Goal: Task Accomplishment & Management: Manage account settings

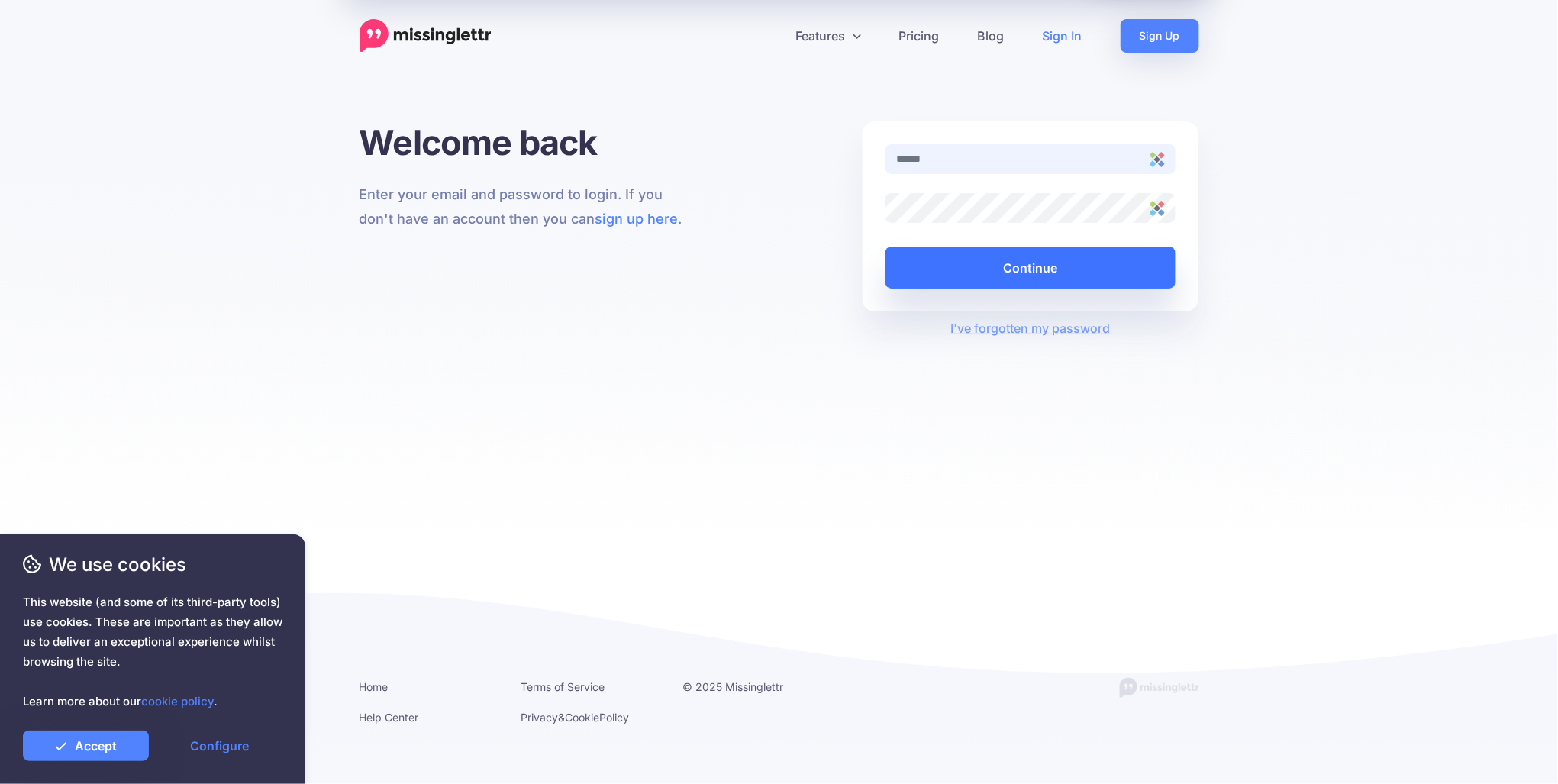
type input "**********"
click at [1056, 270] on button "Continue" at bounding box center [1031, 267] width 291 height 42
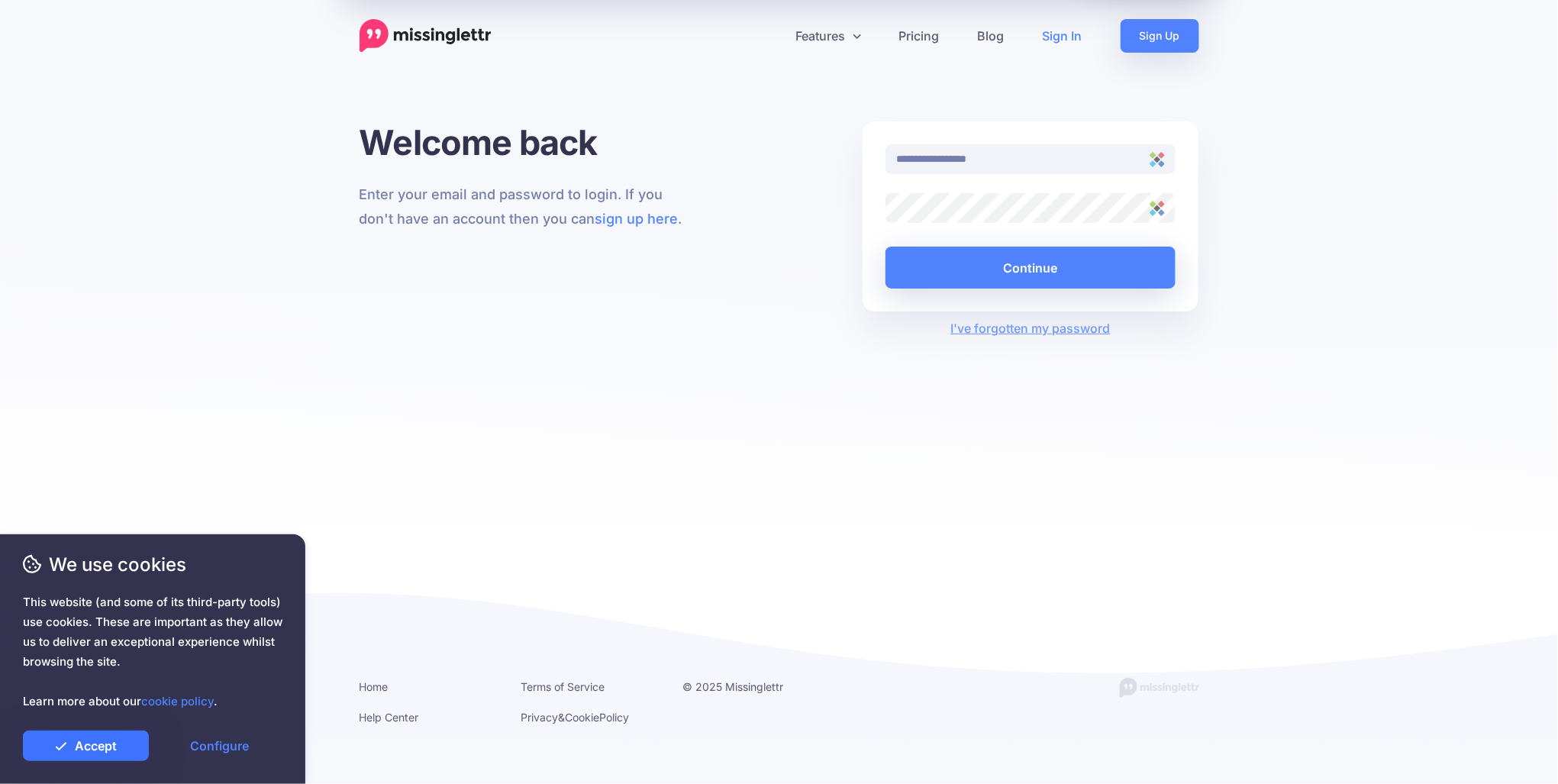
click at [122, 750] on link "Accept" at bounding box center [85, 745] width 126 height 31
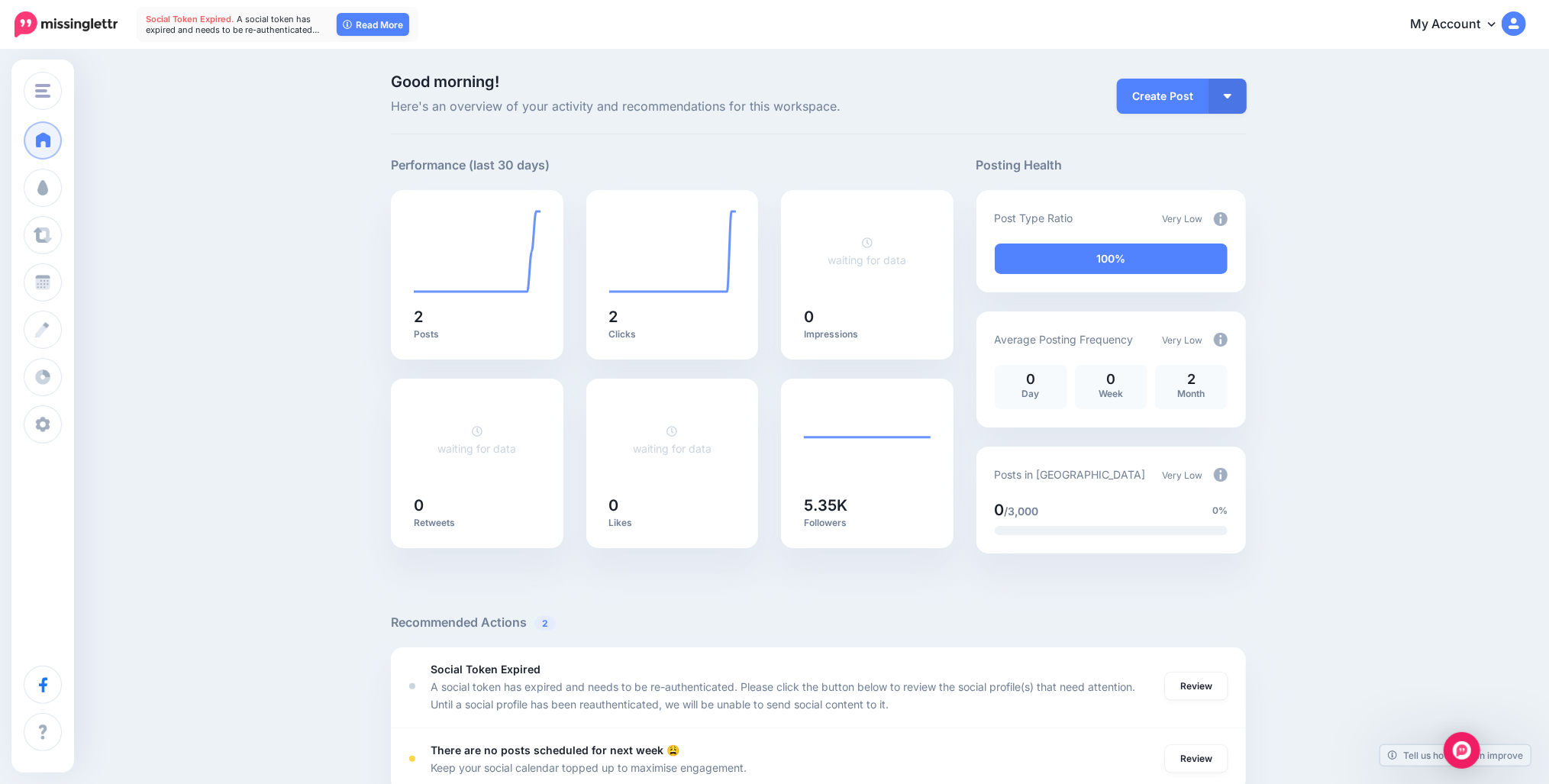
click at [1527, 22] on img at bounding box center [1513, 23] width 24 height 24
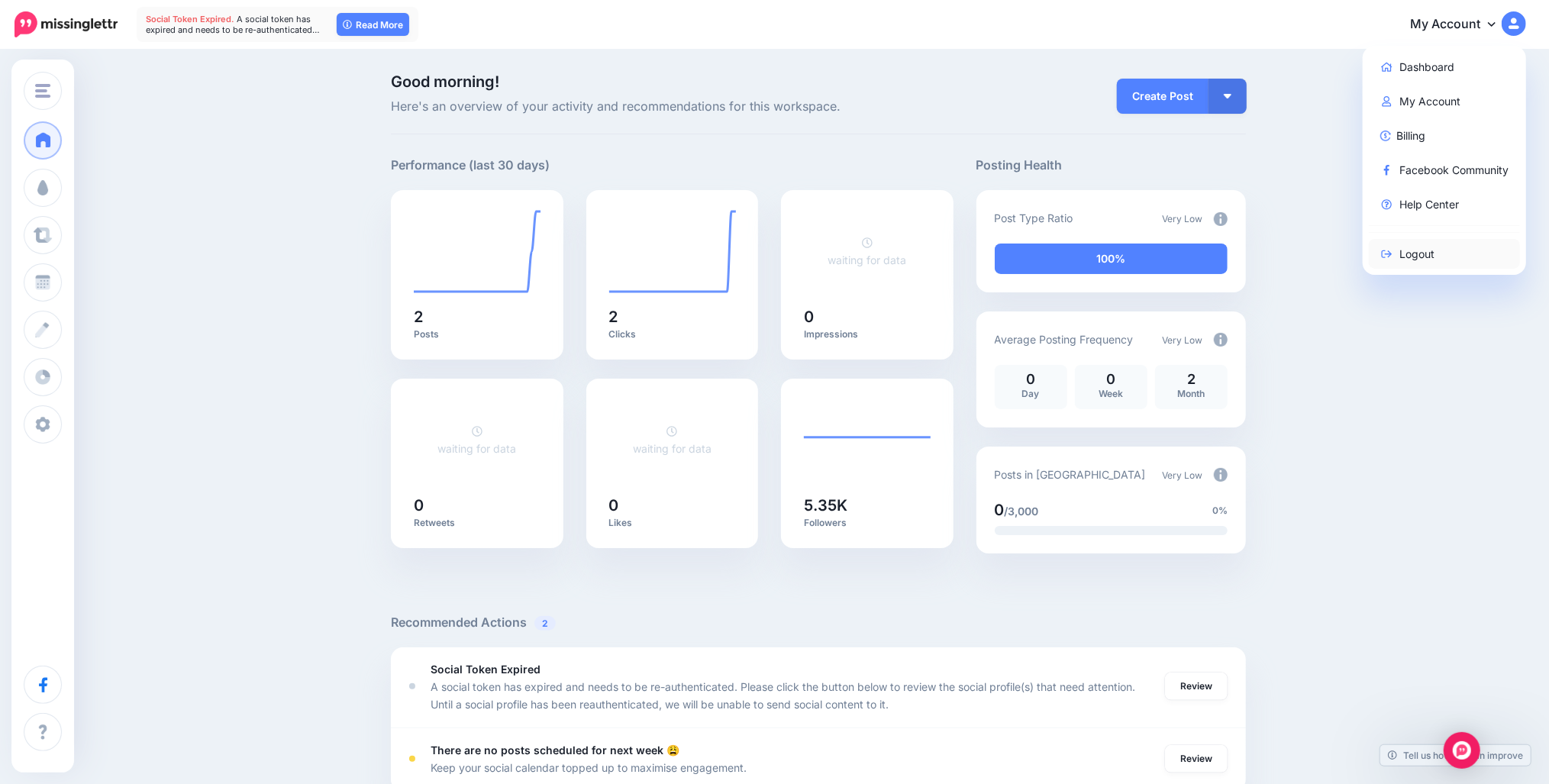
click at [1429, 251] on link "Logout" at bounding box center [1445, 254] width 152 height 30
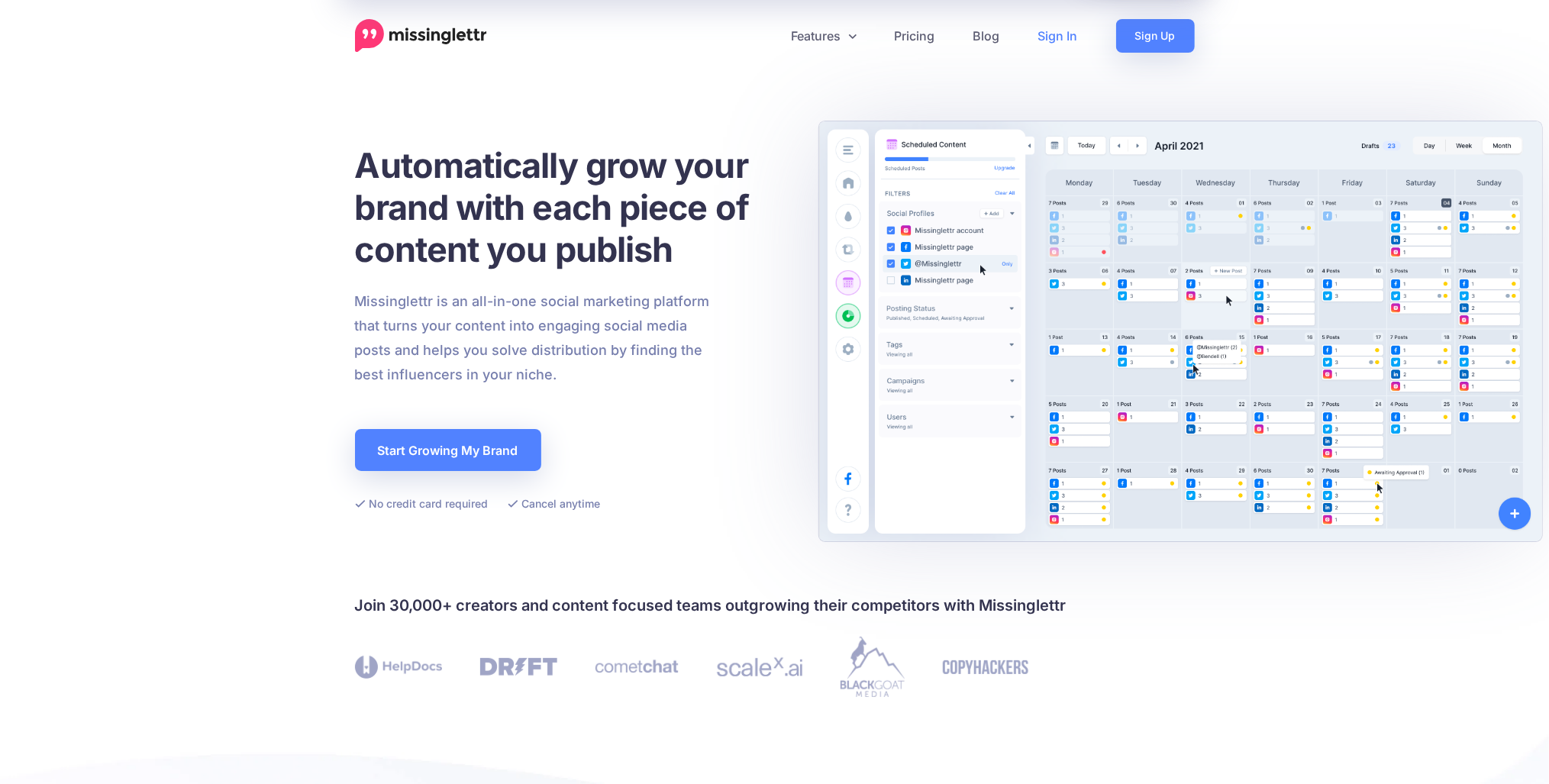
click at [1064, 37] on link "Sign In" at bounding box center [1058, 35] width 78 height 33
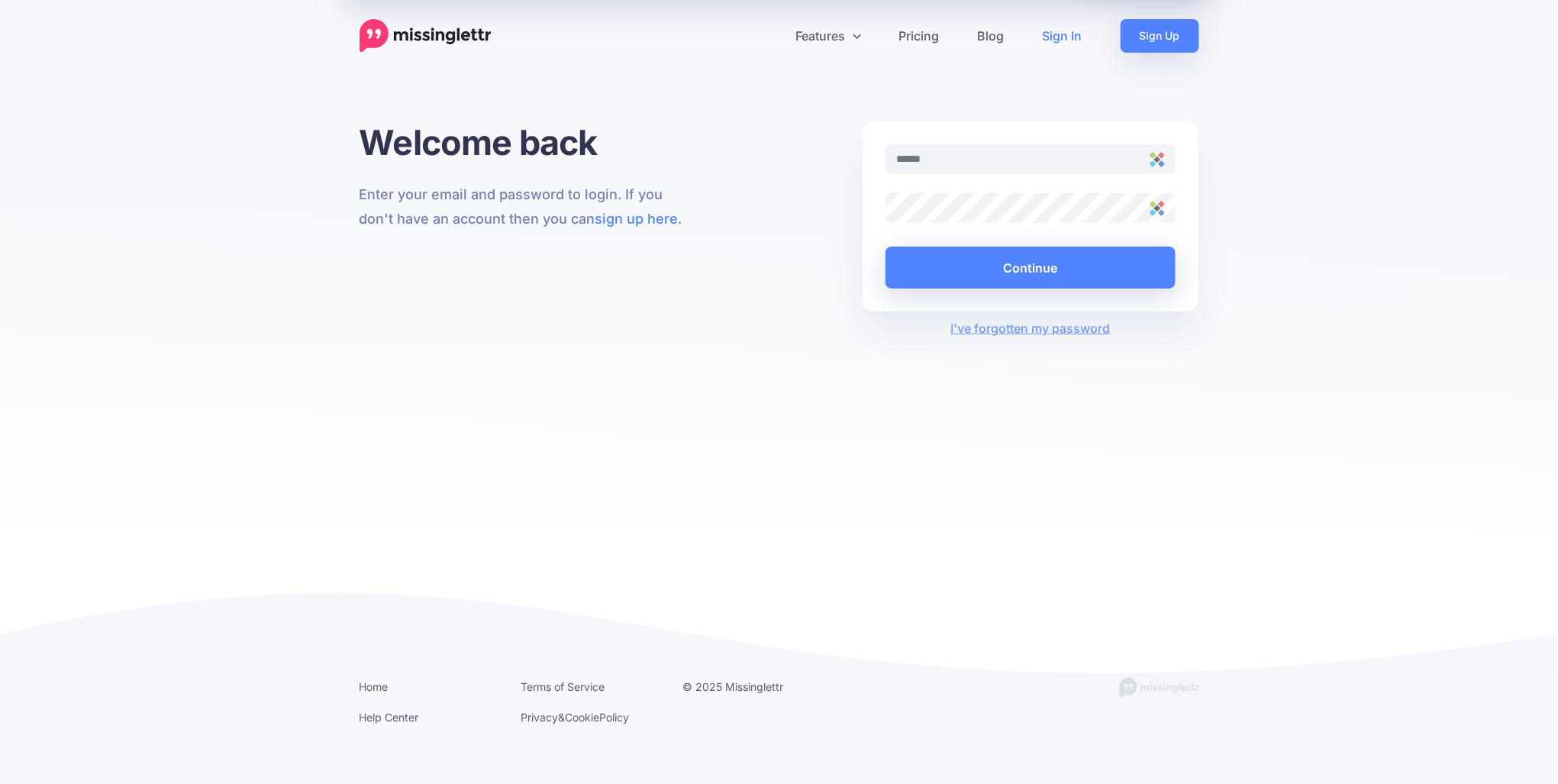
click at [1357, 103] on div "Features Drip Campaigns Drive traffic on autopilot Curate" at bounding box center [779, 263] width 1558 height 528
drag, startPoint x: 1264, startPoint y: 0, endPoint x: 1372, endPoint y: 290, distance: 309.5
click at [1372, 290] on div "Welcome back Enter your email and password to login. If you don't have an accou…" at bounding box center [779, 325] width 1558 height 406
